Goal: Transaction & Acquisition: Obtain resource

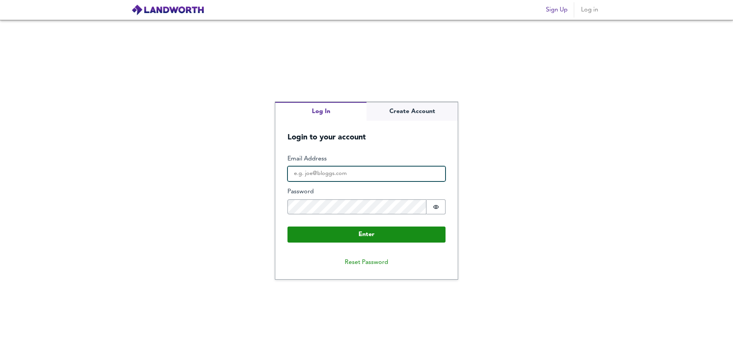
drag, startPoint x: 326, startPoint y: 175, endPoint x: 326, endPoint y: 183, distance: 7.6
click at [326, 175] on input "Email Address" at bounding box center [366, 173] width 158 height 15
type input "[EMAIL_ADDRESS][DOMAIN_NAME]"
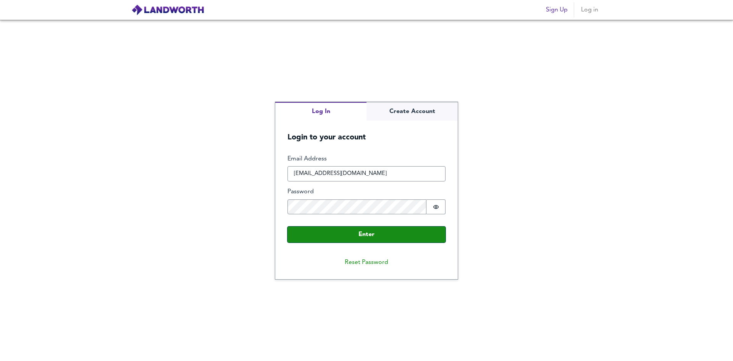
click at [340, 229] on button "Enter" at bounding box center [366, 234] width 158 height 16
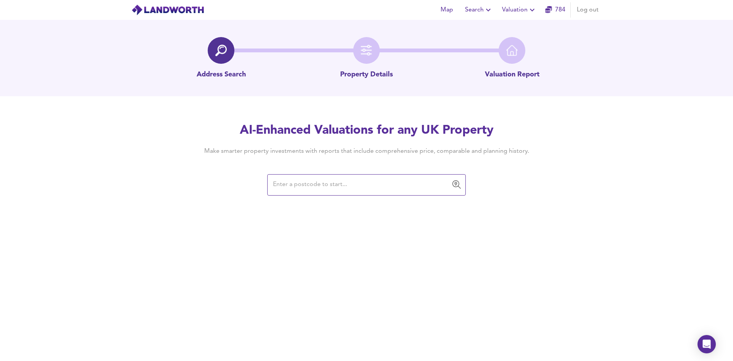
type input "E1 6AN"
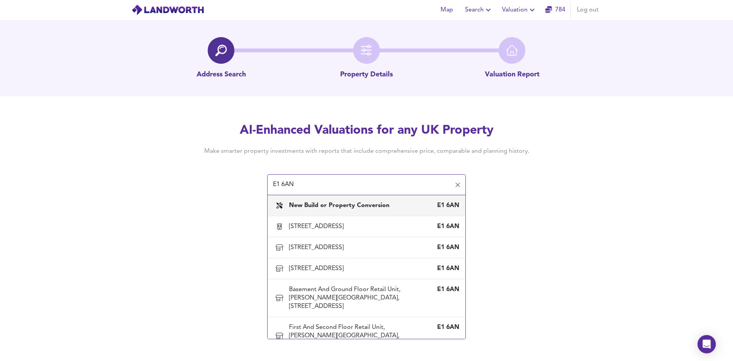
click at [330, 202] on b "New Build or Property Conversion" at bounding box center [339, 205] width 100 height 6
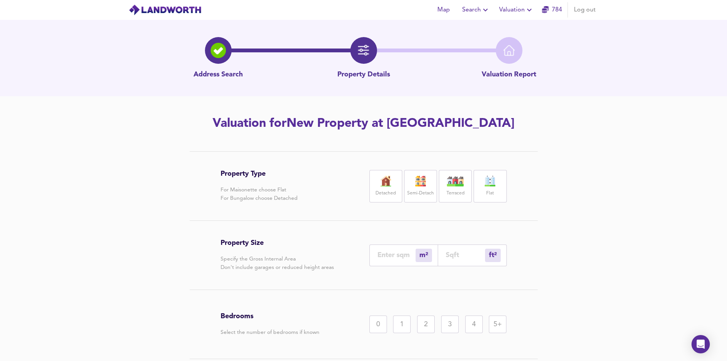
click at [492, 196] on label "Flat" at bounding box center [490, 194] width 8 height 10
click at [453, 255] on input "number" at bounding box center [465, 255] width 39 height 8
type input "0"
type input "4"
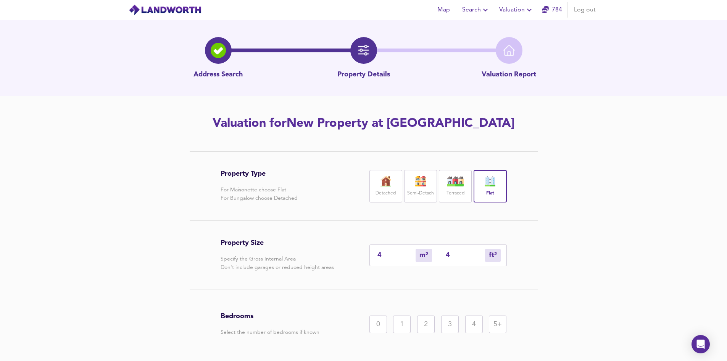
type input "45"
type input "42"
type input "450"
click at [401, 318] on div "1" at bounding box center [402, 324] width 18 height 18
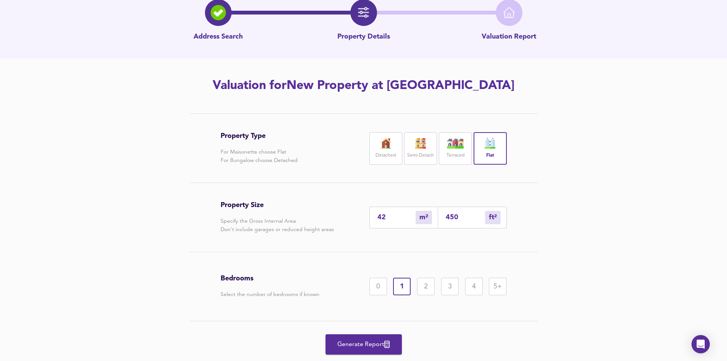
scroll to position [38, 0]
click at [372, 341] on span "Generate Report" at bounding box center [363, 344] width 61 height 11
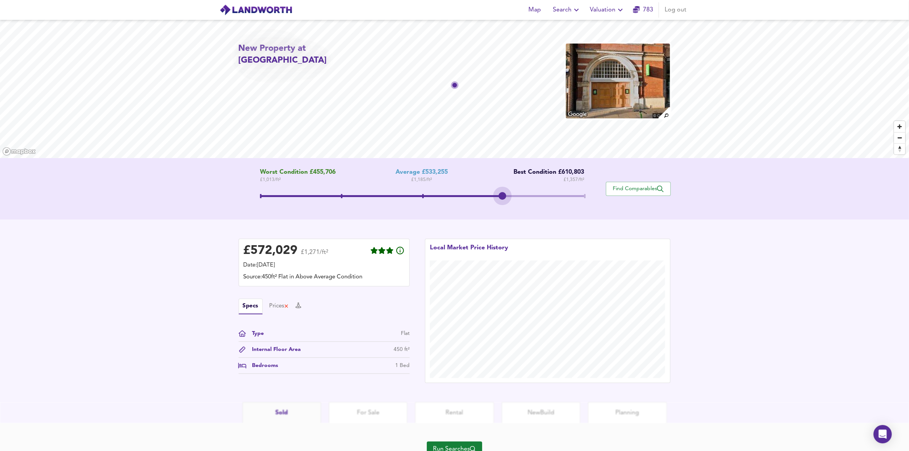
click at [503, 191] on span at bounding box center [422, 196] width 324 height 19
click at [577, 202] on span at bounding box center [422, 196] width 324 height 19
click at [624, 184] on button "Find Comparables" at bounding box center [638, 189] width 65 height 14
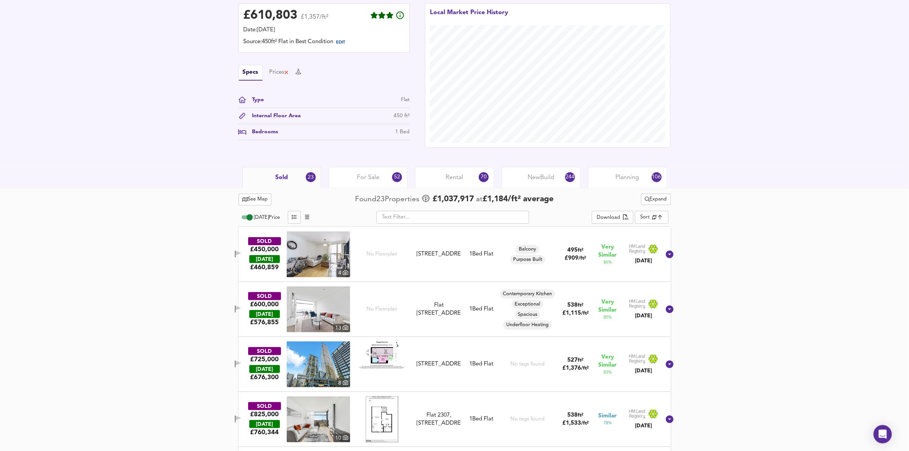
scroll to position [200, 0]
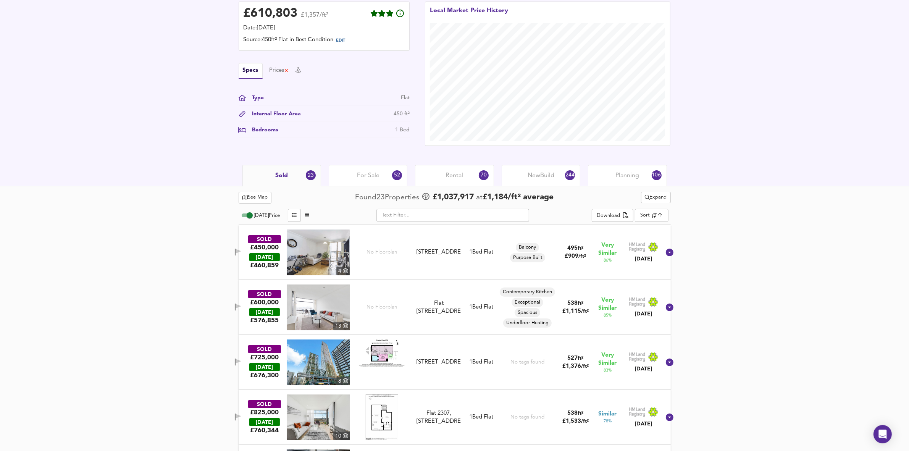
click at [241, 250] on icon "button" at bounding box center [237, 251] width 5 height 5
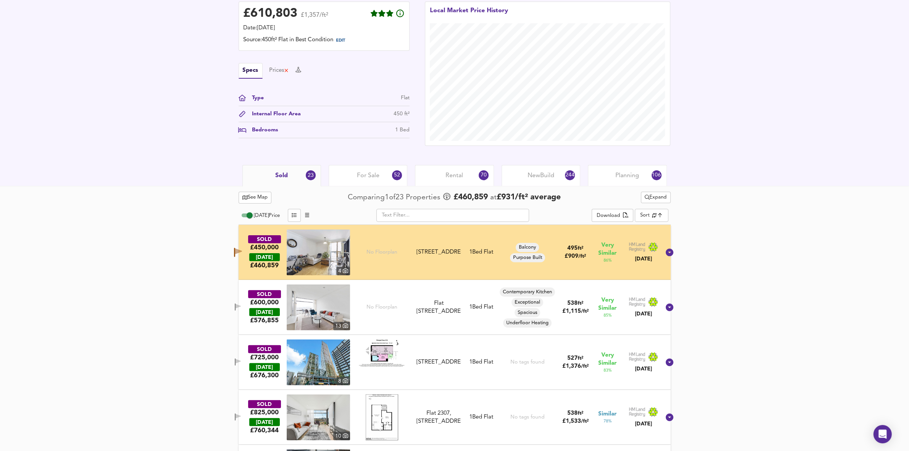
click at [245, 302] on button "button" at bounding box center [237, 307] width 15 height 10
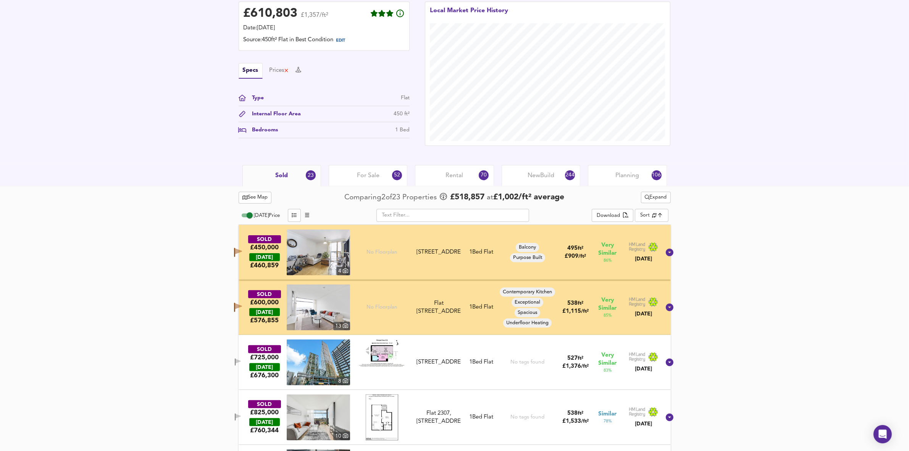
click at [241, 360] on icon "button" at bounding box center [237, 361] width 5 height 5
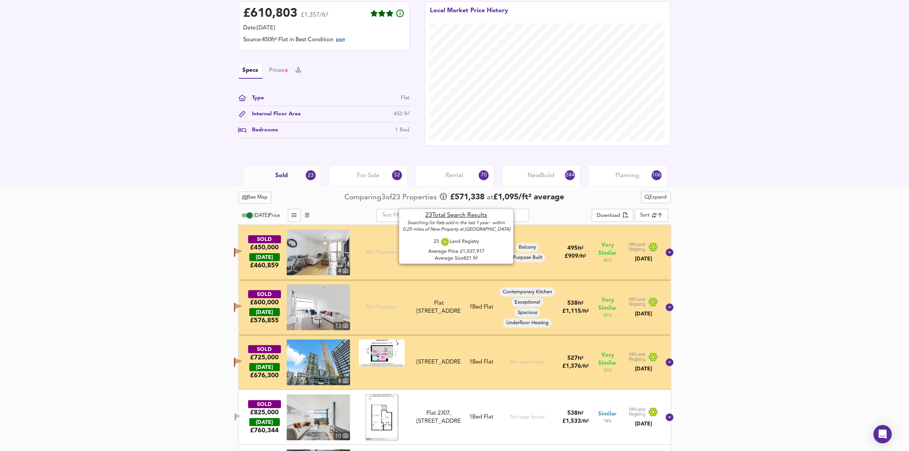
click at [464, 193] on span "£ 571,338" at bounding box center [467, 197] width 34 height 11
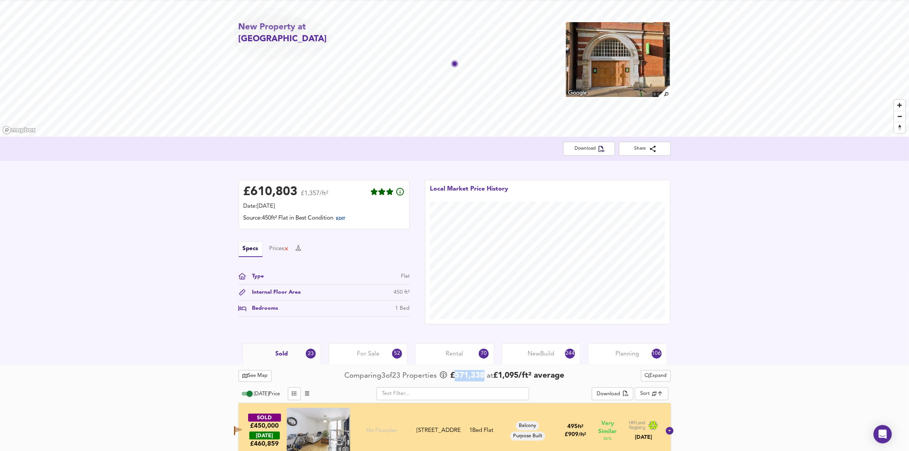
scroll to position [0, 0]
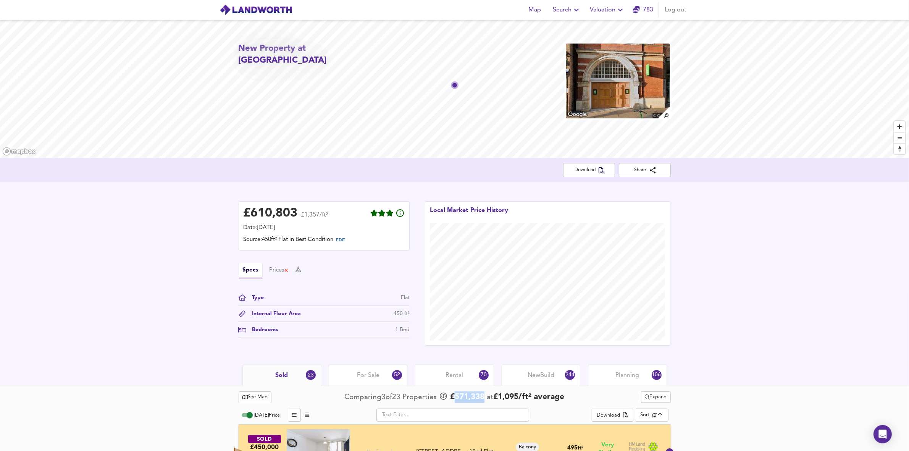
click at [727, 228] on div "£ 610,803 £1,357/ft² Date: [DATE] Source: 450ft² Flat in Best Condition EDIT Sp…" at bounding box center [454, 273] width 909 height 182
click at [569, 172] on span "Download" at bounding box center [589, 170] width 40 height 8
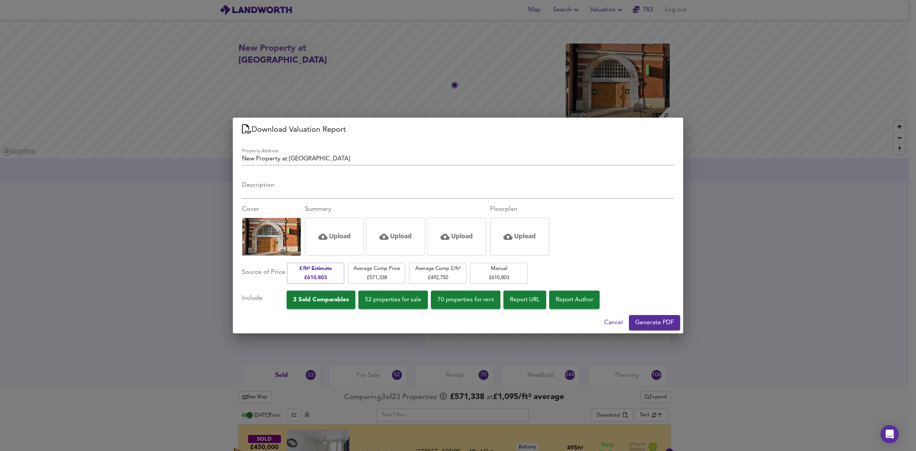
click at [143, 272] on div "Download Valuation Report Property Address New Property at [GEOGRAPHIC_DATA] De…" at bounding box center [458, 225] width 916 height 451
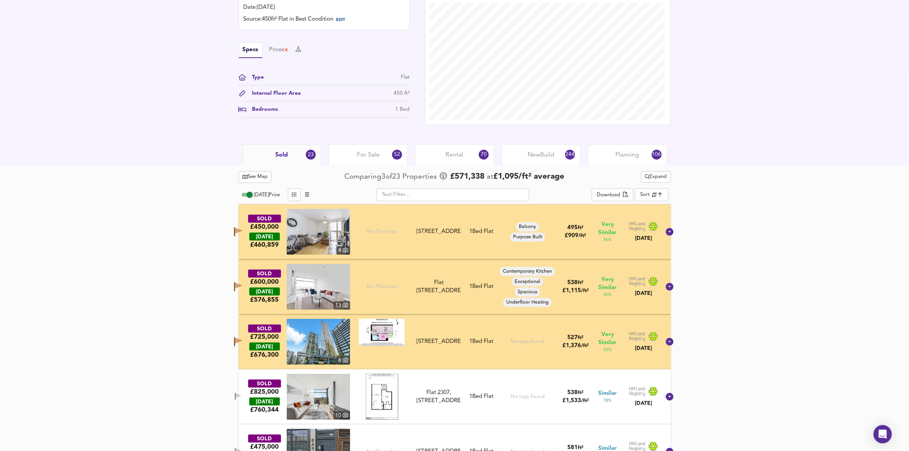
scroll to position [221, 0]
